Goal: Task Accomplishment & Management: Use online tool/utility

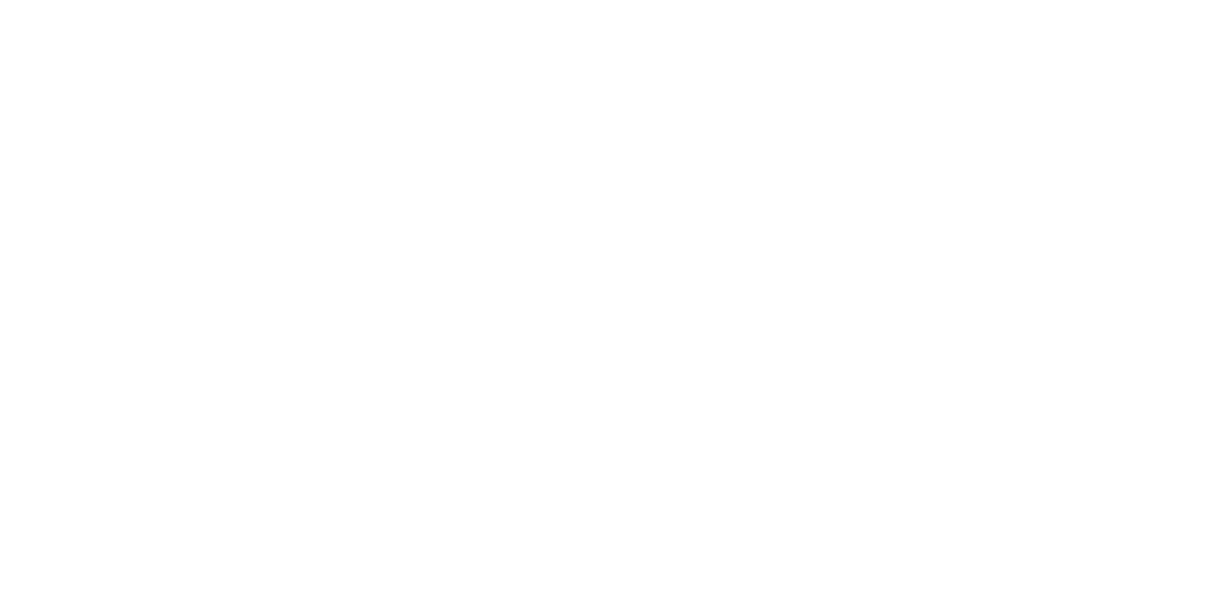
scroll to position [172, 0]
click at [252, 260] on button "Tracking" at bounding box center [161, 262] width 181 height 48
click at [786, 541] on icon "button" at bounding box center [781, 538] width 10 height 12
type input "m"
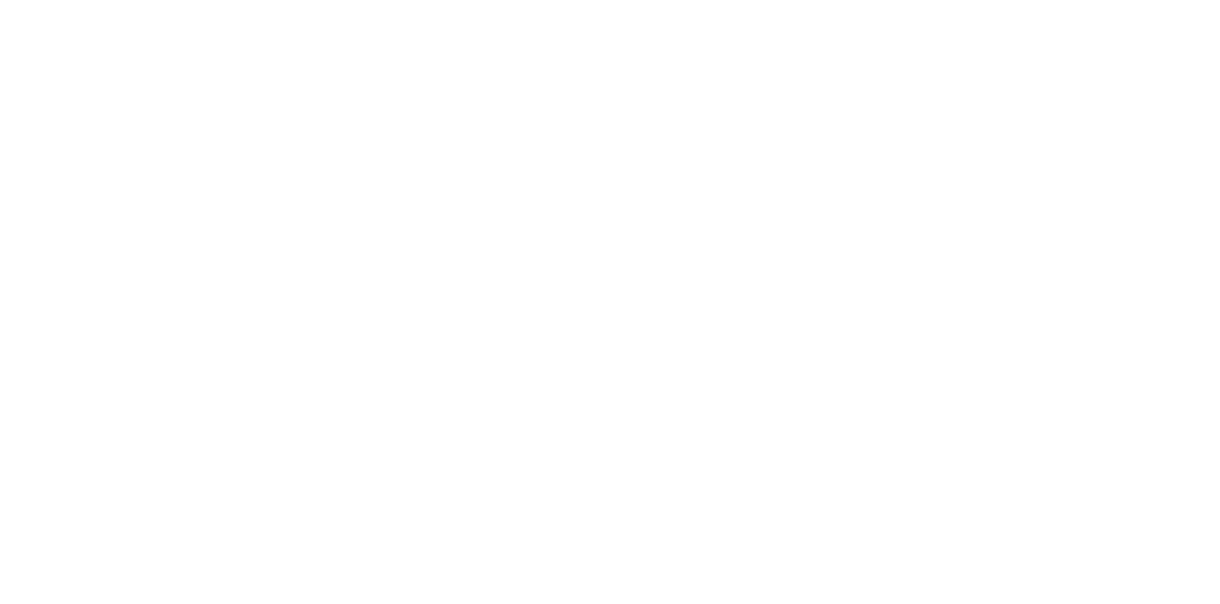
click at [602, 301] on button "Clock On" at bounding box center [549, 302] width 105 height 30
click at [1219, 410] on div "Order details Collaborate Checklists 0/0 Tracking Linked Orders Timeline Order …" at bounding box center [610, 302] width 1220 height 604
click at [1019, 105] on button "Close" at bounding box center [985, 106] width 70 height 30
click at [1019, 110] on button "Close" at bounding box center [985, 106] width 70 height 30
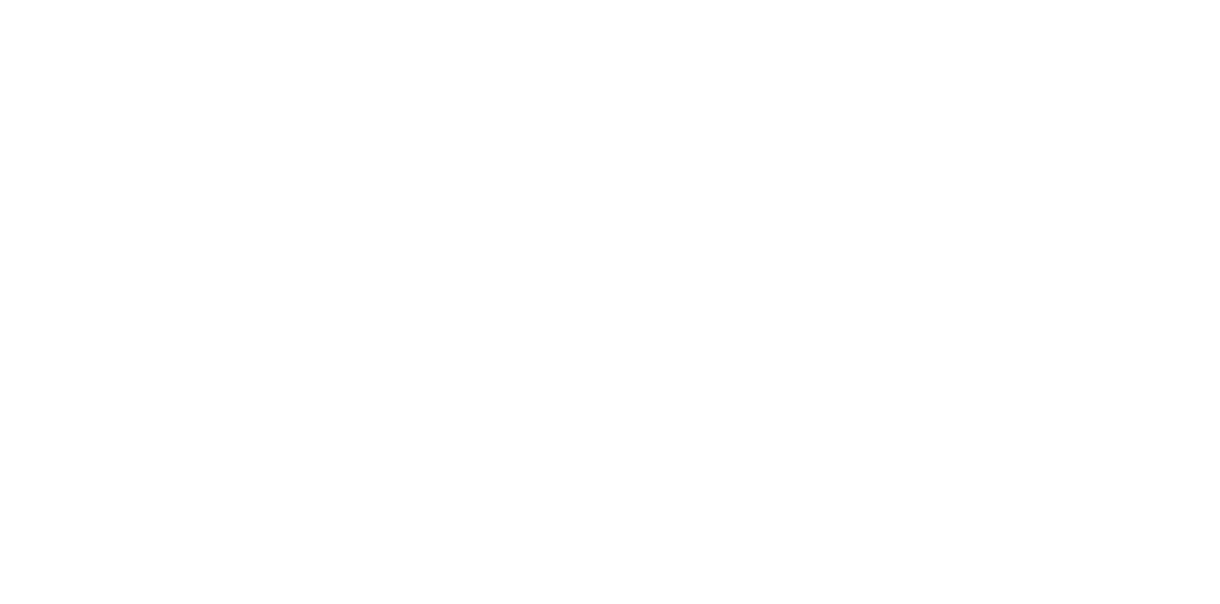
scroll to position [0, 0]
click at [1168, 282] on div "Loading..." at bounding box center [610, 378] width 1116 height 604
click at [176, 255] on div "Tracking" at bounding box center [150, 261] width 52 height 17
click at [1019, 98] on button "Close" at bounding box center [985, 106] width 70 height 30
